Goal: Task Accomplishment & Management: Complete application form

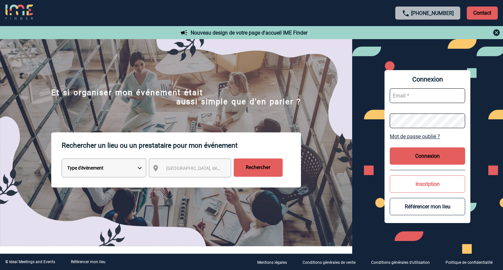
type input "ltrellu@ime-groupe.com"
drag, startPoint x: 7, startPoint y: 255, endPoint x: 9, endPoint y: 251, distance: 3.9
click at [7, 255] on div "© Ideal Meetings and Events Référencer mon lieu Mentions légales Conditions gén…" at bounding box center [251, 262] width 503 height 16
click at [409, 157] on button "Connexion" at bounding box center [427, 155] width 75 height 17
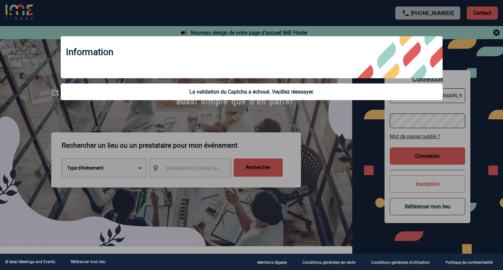
click at [301, 161] on div at bounding box center [251, 135] width 503 height 270
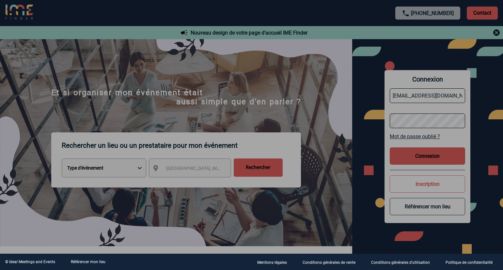
click at [419, 153] on div at bounding box center [251, 135] width 503 height 270
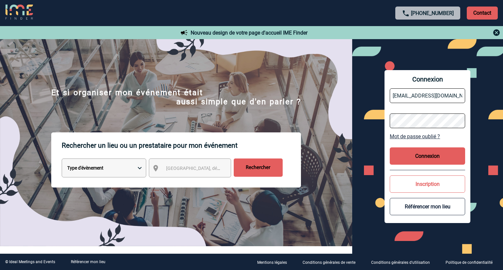
click at [414, 162] on button "Connexion" at bounding box center [427, 155] width 75 height 17
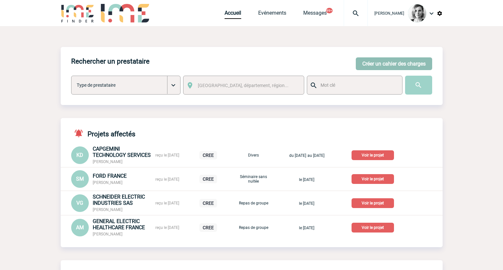
click at [399, 65] on button "Créer un cahier des charges" at bounding box center [394, 63] width 76 height 13
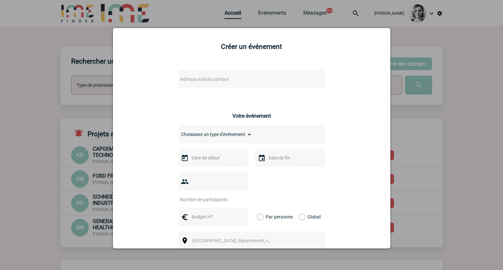
click at [198, 78] on span "Adresse mail du contact" at bounding box center [204, 79] width 49 height 5
drag, startPoint x: 223, startPoint y: 88, endPoint x: 137, endPoint y: 84, distance: 85.9
click at [137, 84] on body "Lydie TRELLU Accueil Evénements" at bounding box center [251, 242] width 503 height 484
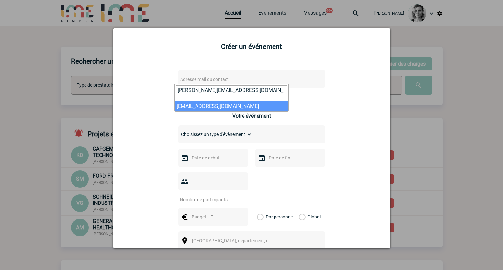
type input "Florian.Necker@sanofi.com"
select select "131431"
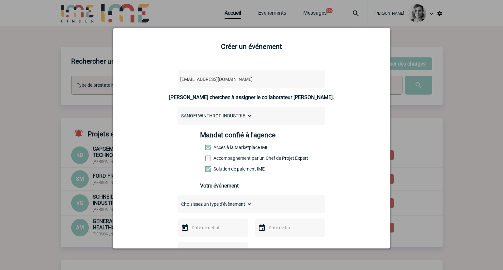
click at [229, 159] on label "Accompagnement par un Chef de Projet Expert" at bounding box center [219, 158] width 29 height 5
click at [0, 0] on input "Accompagnement par un Chef de Projet Expert" at bounding box center [0, 0] width 0 height 0
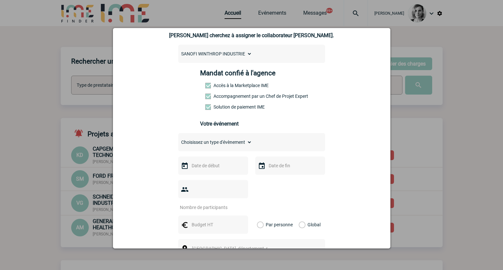
scroll to position [122, 0]
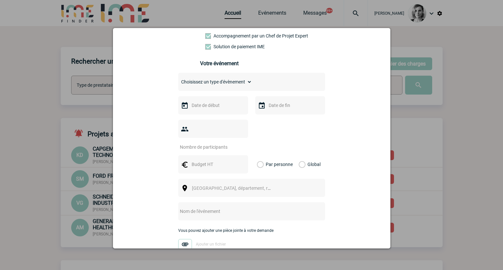
click at [354, 125] on div "florian.necker@sanofi.com florian.necker@sanofi.com Vous cherchez à assigner le…" at bounding box center [251, 144] width 261 height 407
click at [214, 107] on input "text" at bounding box center [212, 105] width 45 height 8
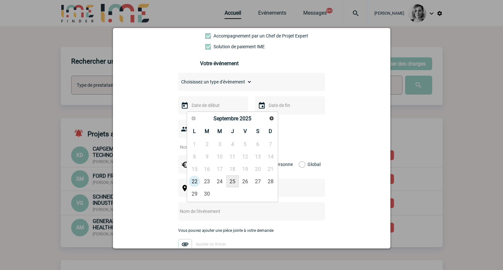
click at [227, 186] on link "25" at bounding box center [232, 182] width 12 height 12
type input "25-09-2025"
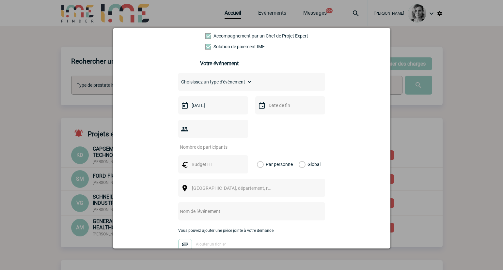
click at [226, 143] on input "number" at bounding box center [208, 147] width 61 height 8
type input "19"
click at [196, 160] on input "text" at bounding box center [212, 164] width 45 height 8
type input "1000"
click at [303, 155] on label "Global" at bounding box center [301, 164] width 4 height 18
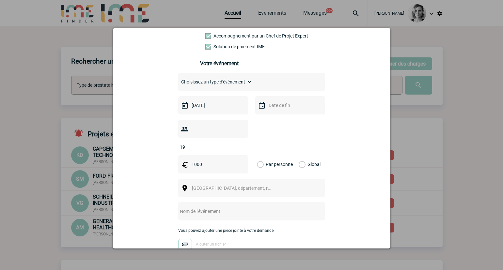
click at [0, 0] on input "Global" at bounding box center [0, 0] width 0 height 0
click at [247, 188] on div "Choisissez un type d'évènement Séminaire avec nuitée Séminaire sans nuitée Repa…" at bounding box center [251, 168] width 147 height 190
click at [240, 184] on div "Ville, département, région..." at bounding box center [251, 188] width 147 height 18
click at [202, 184] on span "Ville, département, région..." at bounding box center [234, 188] width 90 height 9
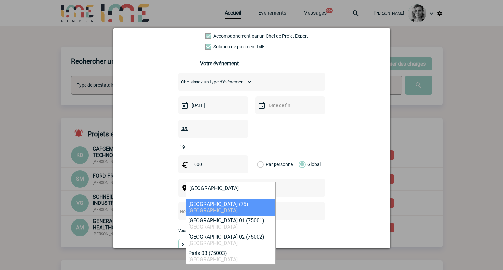
type input "paris"
drag, startPoint x: 205, startPoint y: 204, endPoint x: 199, endPoint y: 203, distance: 5.7
select select "3"
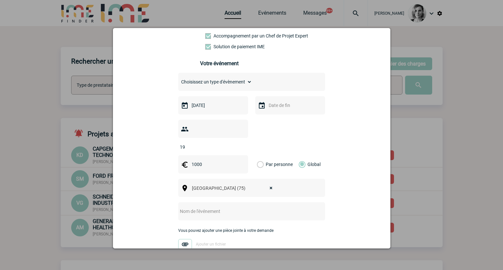
click at [196, 207] on input "text" at bounding box center [243, 211] width 130 height 8
type input "C"
type input "E"
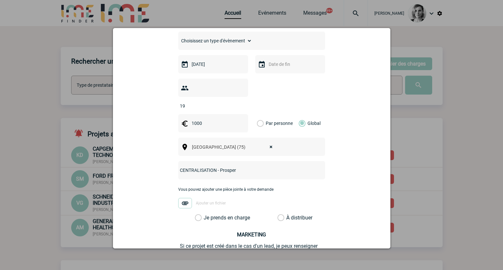
scroll to position [221, 0]
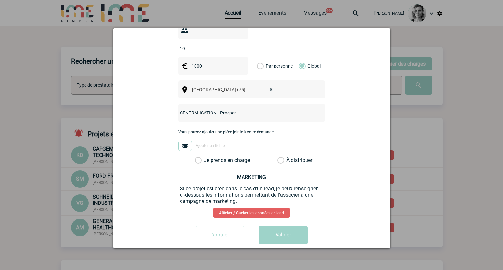
type input "CENTRALISATION - Prosper"
click at [206, 157] on label "Je prends en charge" at bounding box center [200, 160] width 11 height 7
click at [0, 0] on input "Je prends en charge" at bounding box center [0, 0] width 0 height 0
click at [281, 226] on button "Valider" at bounding box center [283, 235] width 49 height 18
click at [295, 227] on button "Valider" at bounding box center [283, 235] width 49 height 18
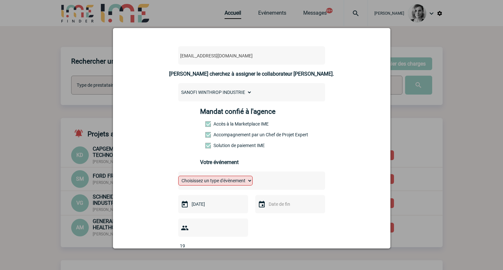
scroll to position [0, 0]
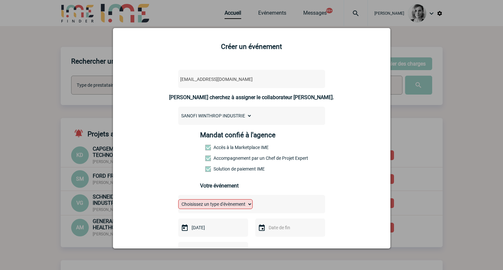
click at [218, 209] on select "Choisissez un type d'évènement Séminaire avec nuitée Séminaire sans nuitée Repa…" at bounding box center [215, 204] width 74 height 10
select select "3"
click at [178, 201] on select "Choisissez un type d'évènement Séminaire avec nuitée Séminaire sans nuitée Repa…" at bounding box center [215, 204] width 74 height 10
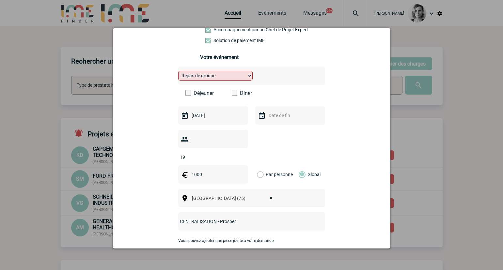
scroll to position [33, 0]
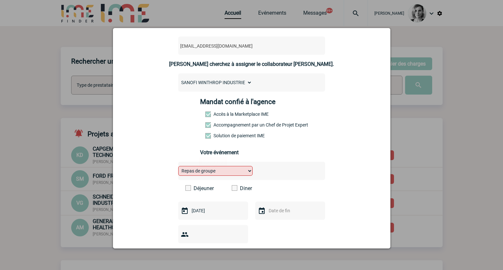
click at [245, 188] on label "Diner" at bounding box center [251, 188] width 38 height 6
click at [0, 0] on input "Diner" at bounding box center [0, 0] width 0 height 0
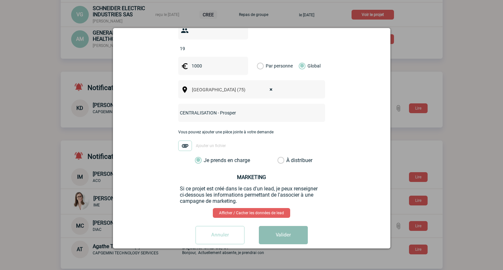
scroll to position [214, 0]
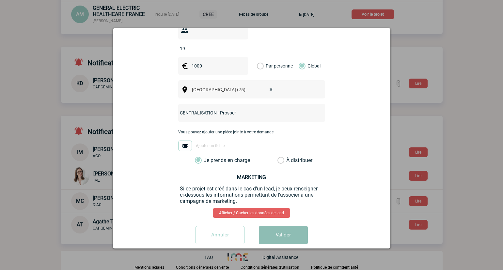
click at [289, 226] on button "Valider" at bounding box center [283, 235] width 49 height 18
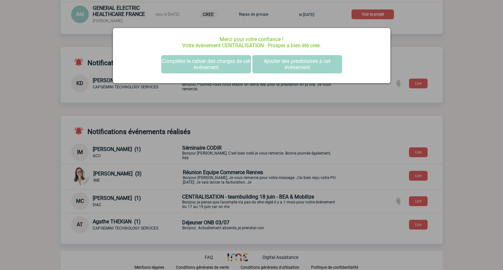
scroll to position [0, 0]
click at [219, 57] on button "Compléter le cahier des charges de cet événement" at bounding box center [206, 64] width 90 height 18
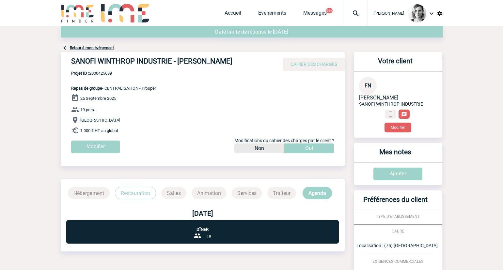
click at [113, 73] on span "Projet ID : 2000425639" at bounding box center [113, 73] width 85 height 5
click at [105, 70] on div "SANOFI WINTHROP INDUSTRIE - [PERSON_NAME] CAHIER DES CHARGES" at bounding box center [203, 61] width 284 height 19
click at [103, 77] on p "Projet ID : 2000425639 Repas de groupe - CENTRALISATION - Prosper" at bounding box center [108, 81] width 95 height 20
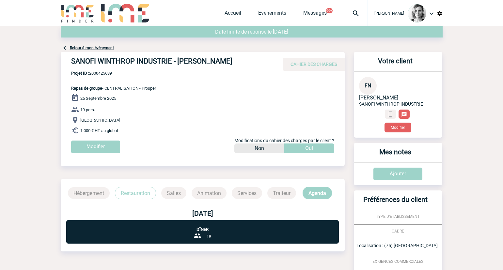
click at [101, 75] on span "Projet ID : 2000425639" at bounding box center [113, 73] width 85 height 5
copy span "2000425639"
drag, startPoint x: 304, startPoint y: 51, endPoint x: 119, endPoint y: 104, distance: 193.0
click at [304, 51] on div "Retour à mon événement" at bounding box center [252, 39] width 382 height 26
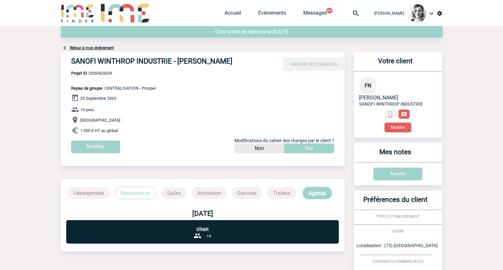
drag, startPoint x: 69, startPoint y: 67, endPoint x: 235, endPoint y: 61, distance: 166.9
click at [235, 61] on div "SANOFI WINTHROP INDUSTRIE - [PERSON_NAME] CAHIER DES CHARGES" at bounding box center [203, 61] width 284 height 19
copy h4 "SANOFI WINTHROP INDUSTRIE - [PERSON_NAME]"
